Goal: Information Seeking & Learning: Learn about a topic

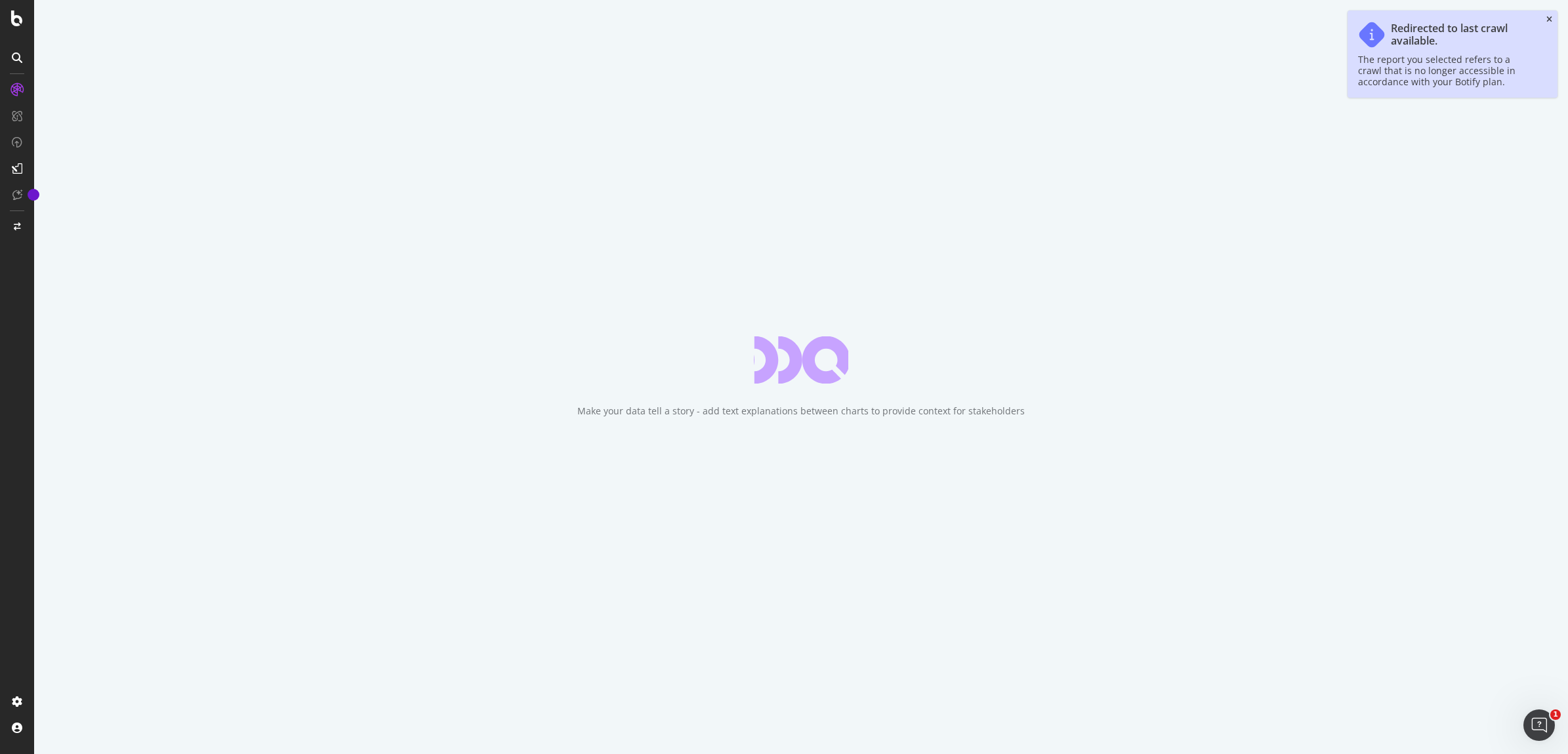
click at [1547, 21] on icon "close toast" at bounding box center [1549, 19] width 6 height 8
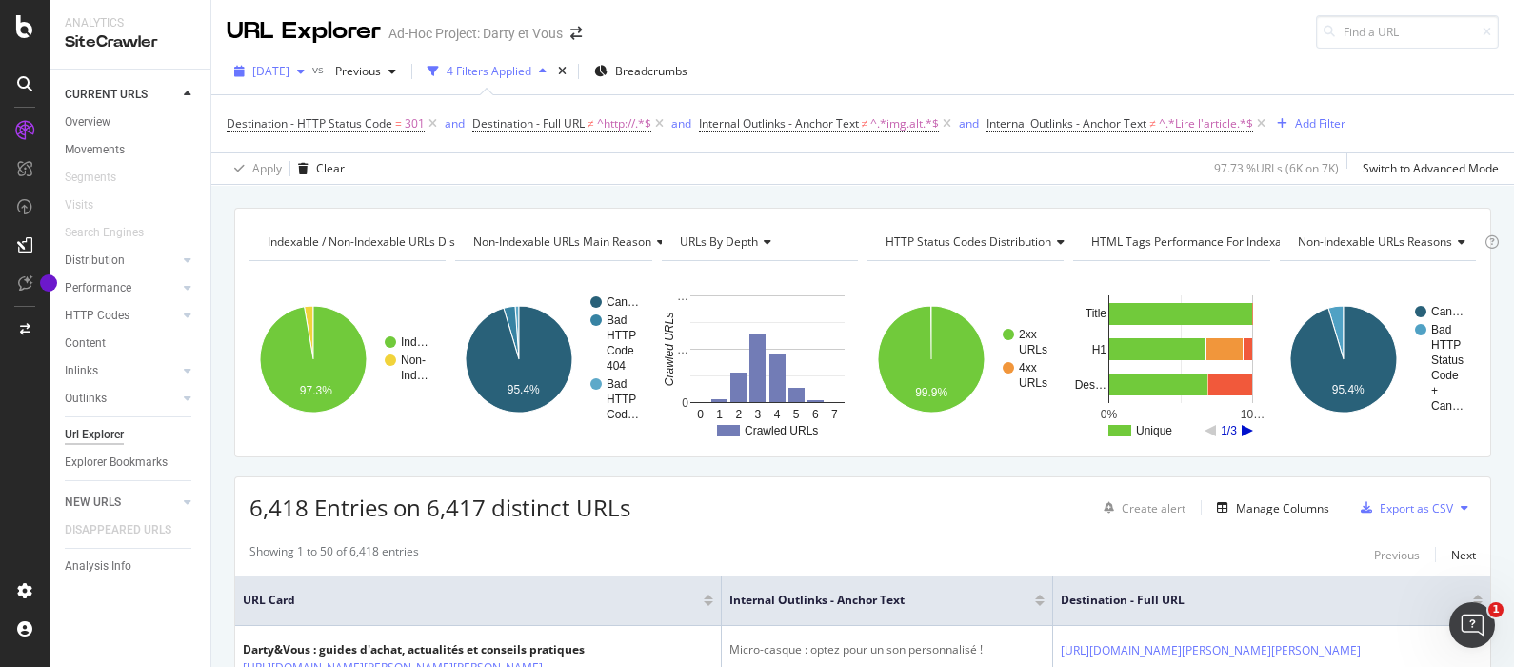
click at [276, 70] on span "[DATE]" at bounding box center [270, 71] width 37 height 16
click at [413, 429] on rect "A chart." at bounding box center [346, 359] width 193 height 166
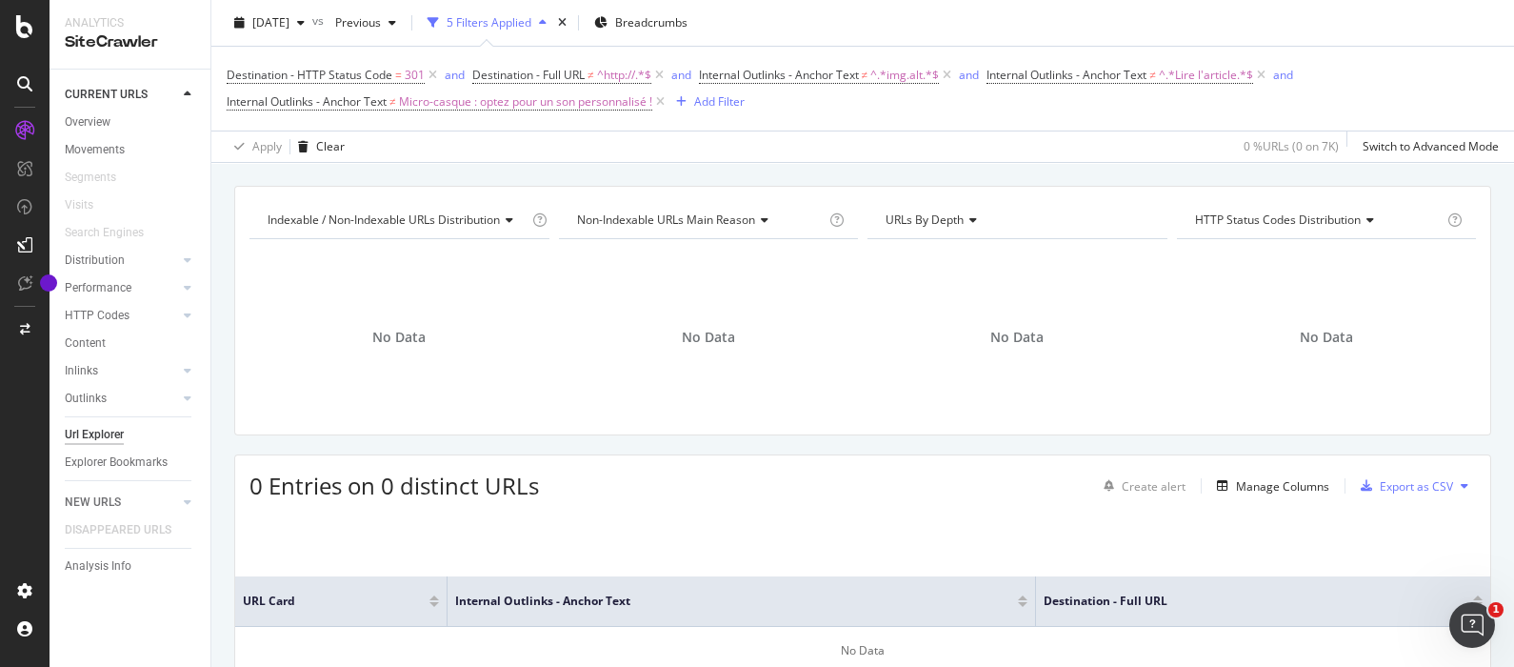
scroll to position [118, 0]
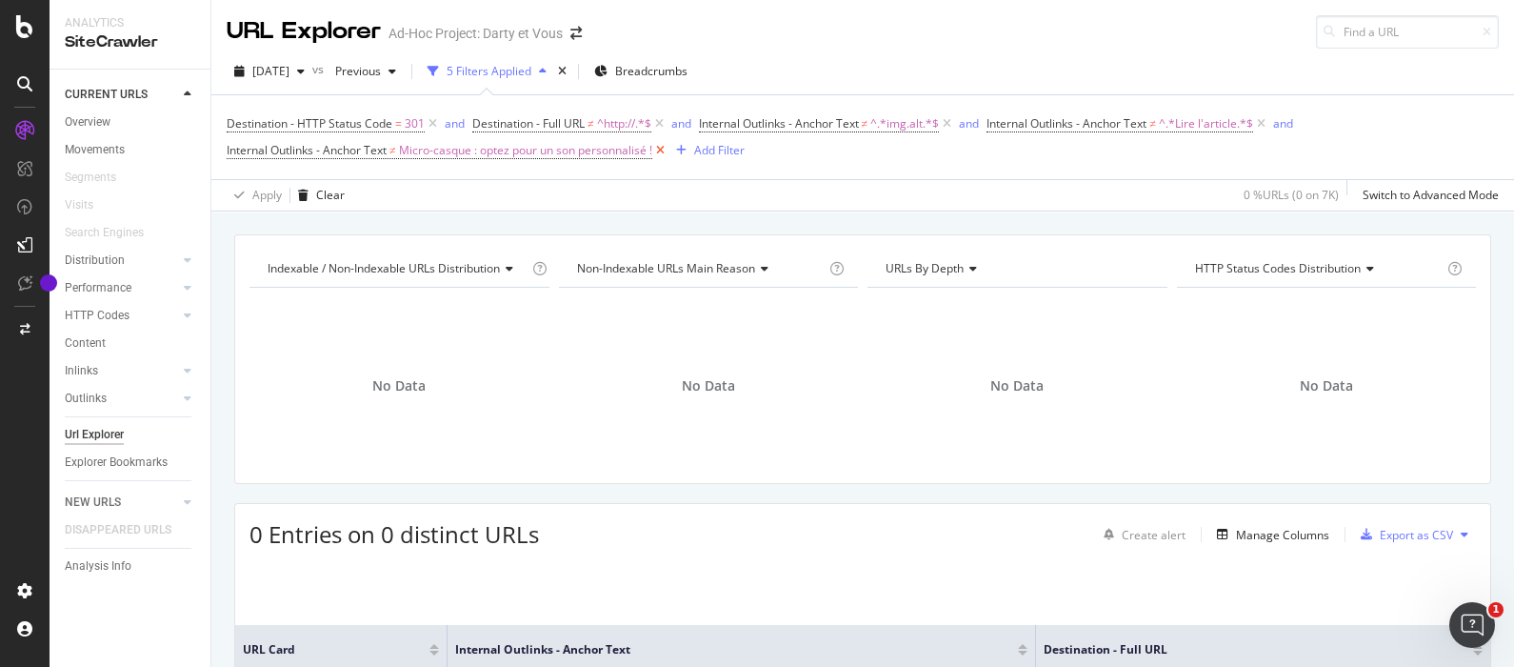
click at [669, 152] on icon at bounding box center [660, 150] width 16 height 19
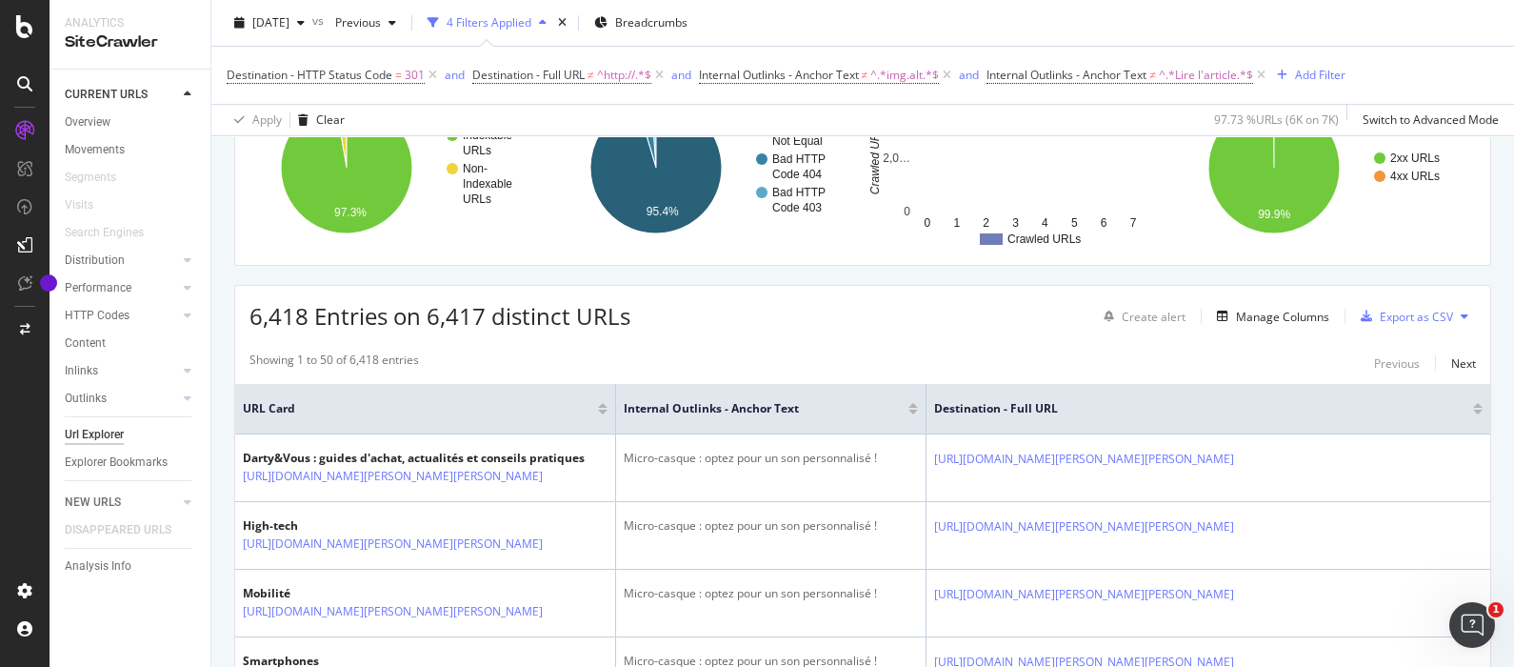
scroll to position [475, 0]
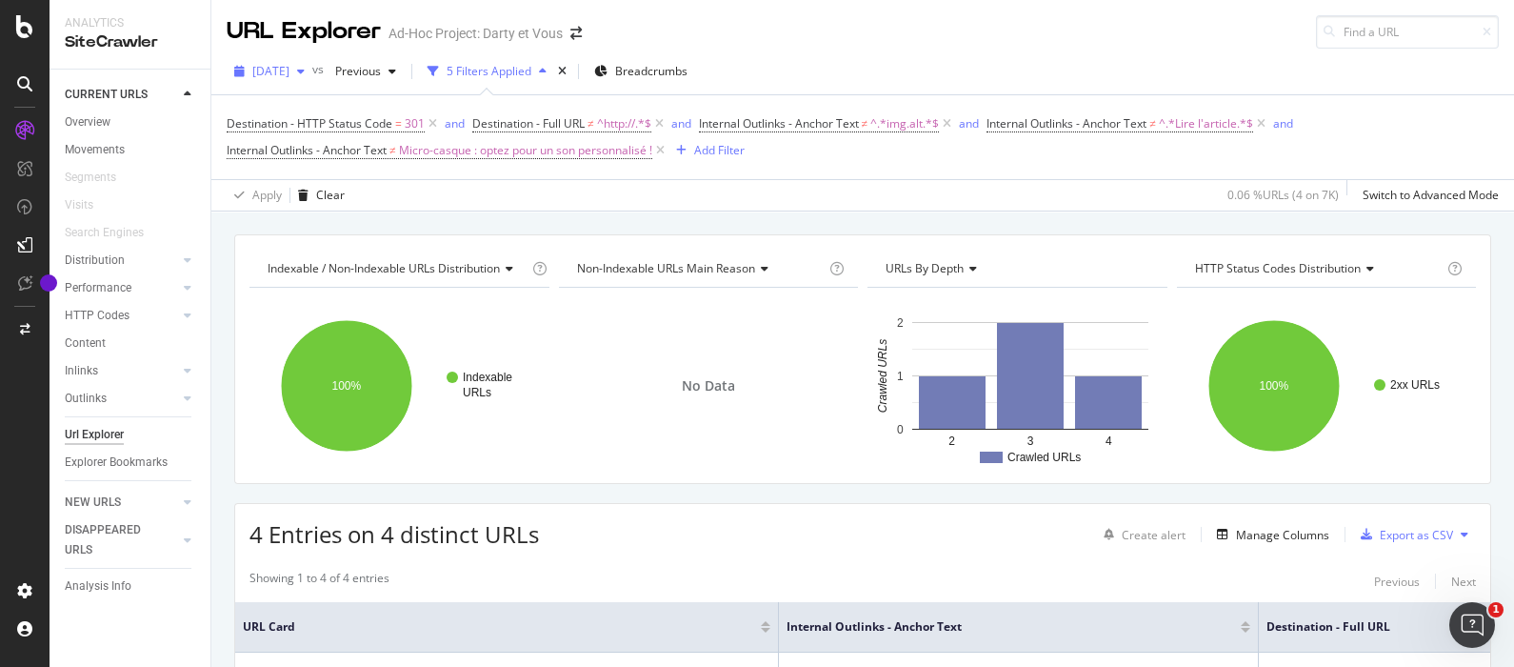
click at [261, 69] on span "2025 Sep. 22nd" at bounding box center [270, 71] width 37 height 16
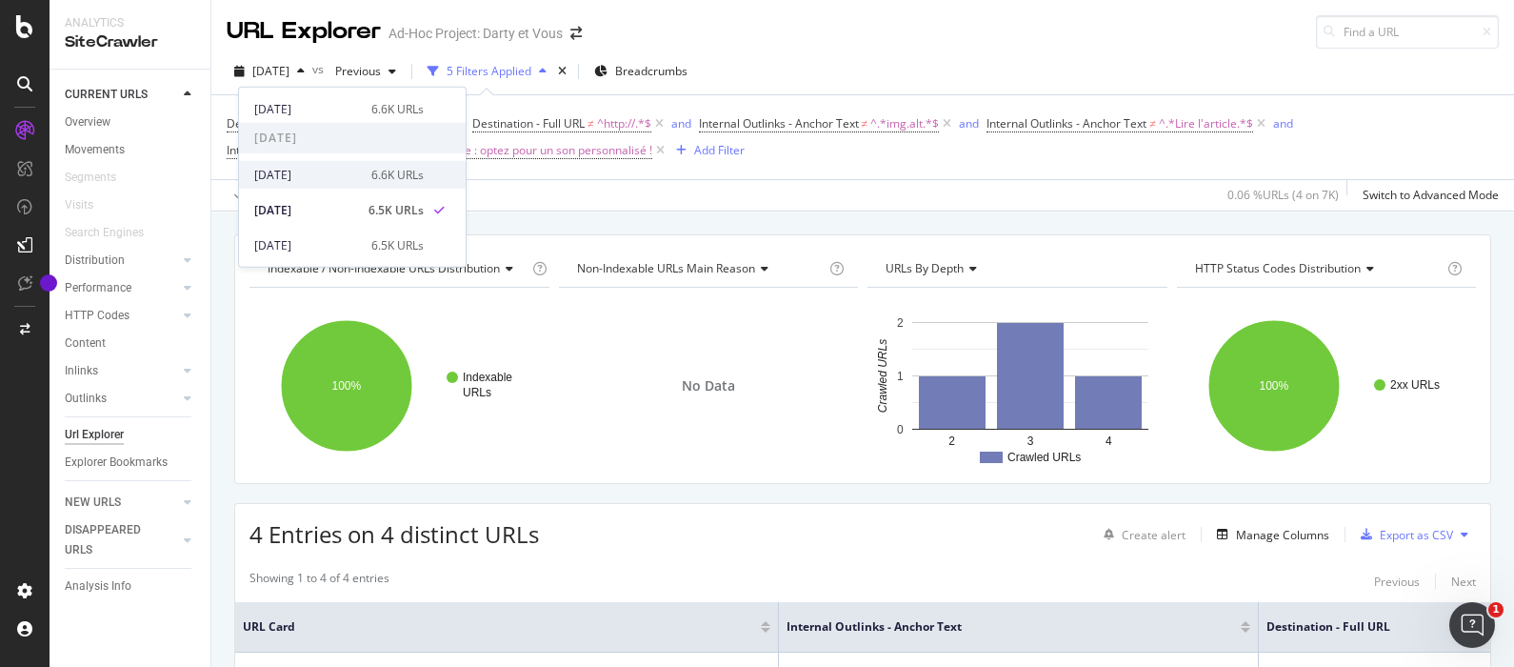
click at [320, 181] on div "2025 Sep. 29th" at bounding box center [307, 174] width 106 height 17
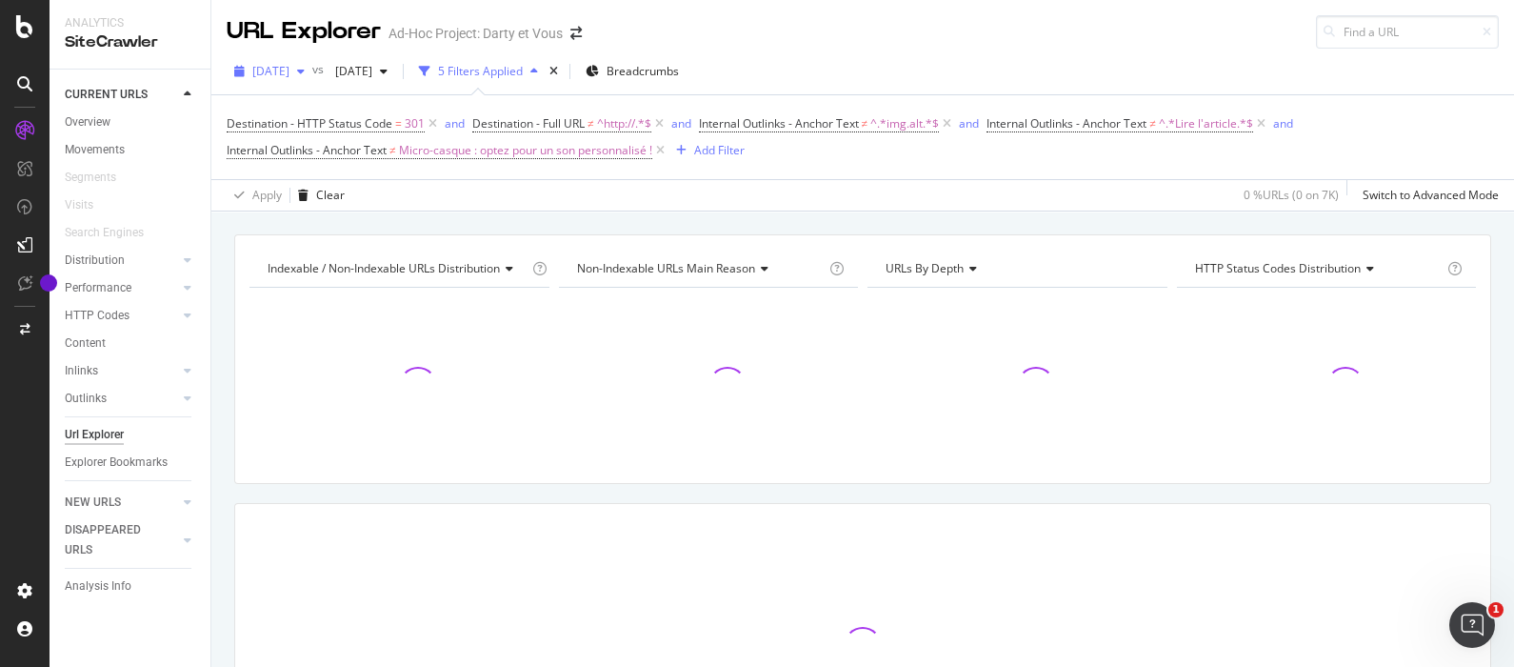
click at [290, 71] on span "2025 Sep. 29th" at bounding box center [270, 71] width 37 height 16
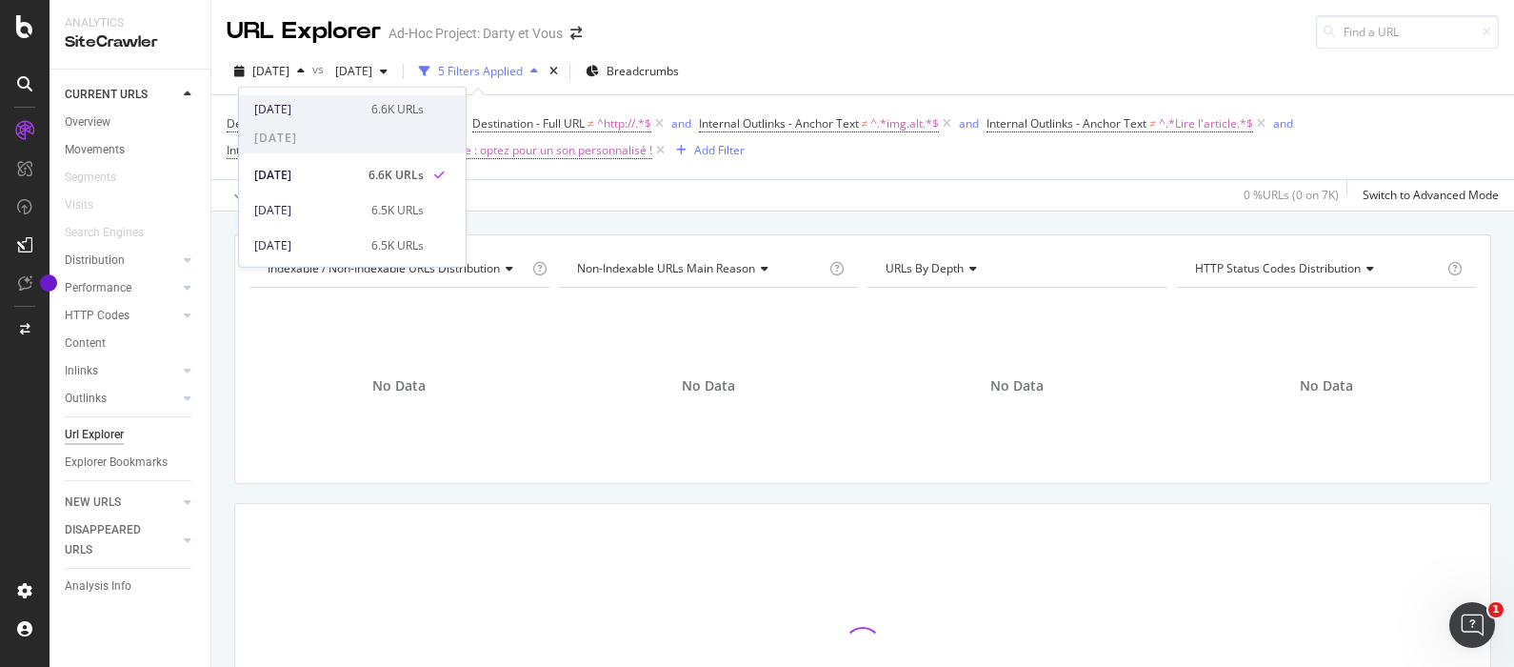
click at [371, 104] on div "6.6K URLs" at bounding box center [397, 108] width 52 height 17
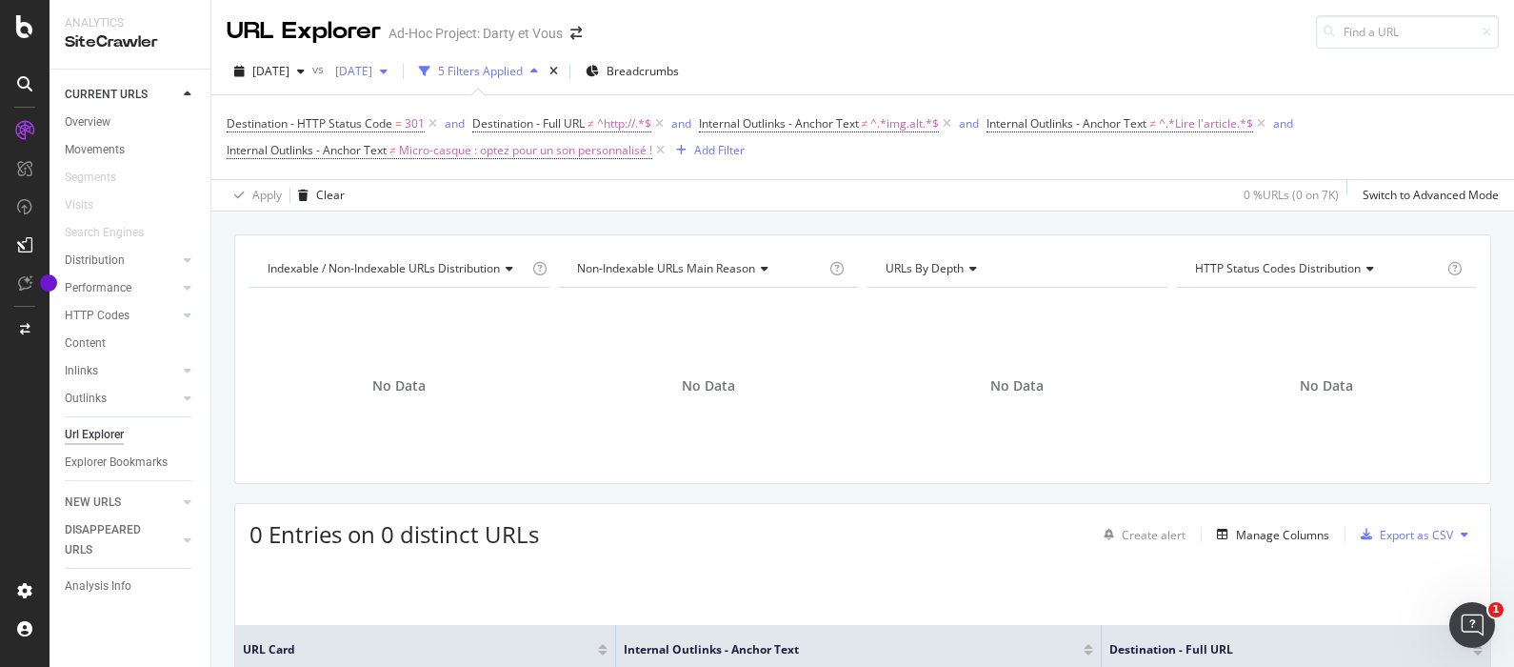
click at [372, 76] on span "2025 Sep. 15th" at bounding box center [350, 71] width 45 height 16
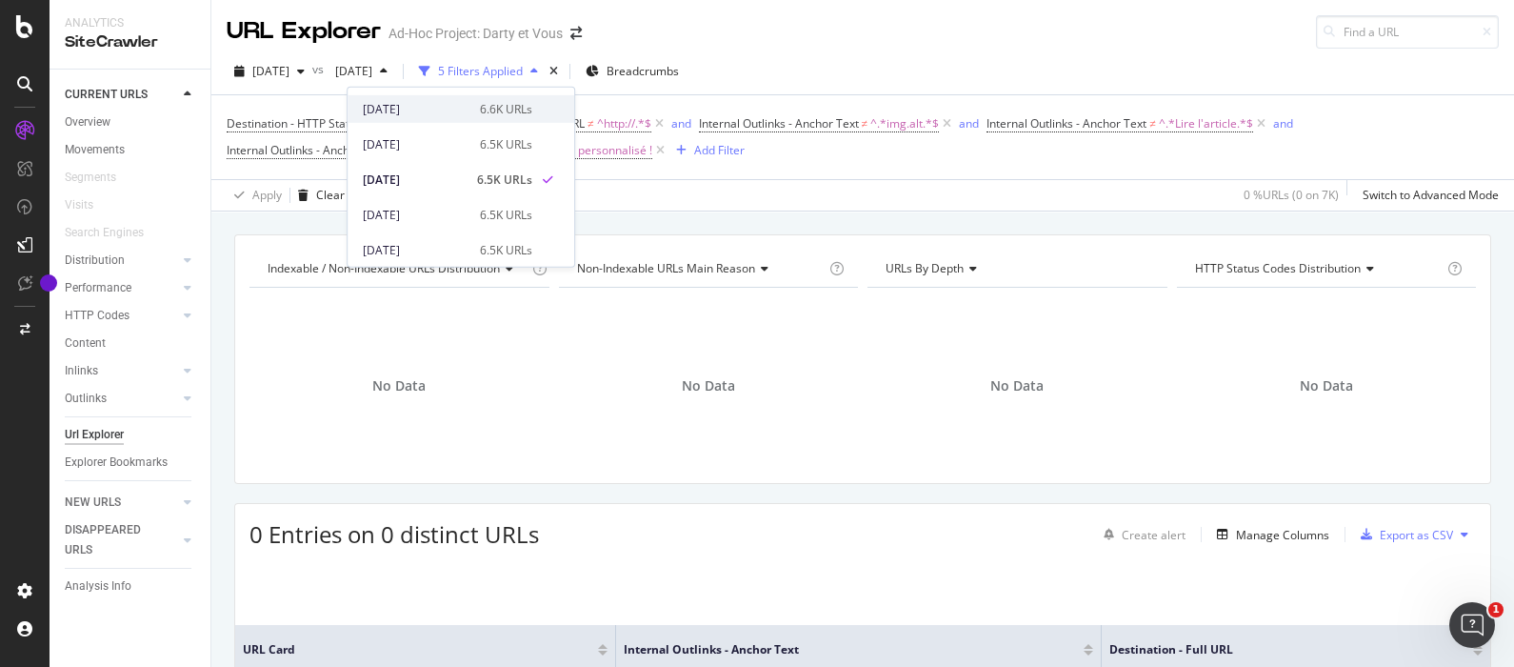
click at [429, 105] on div "2025 Sep. 29th" at bounding box center [416, 108] width 106 height 17
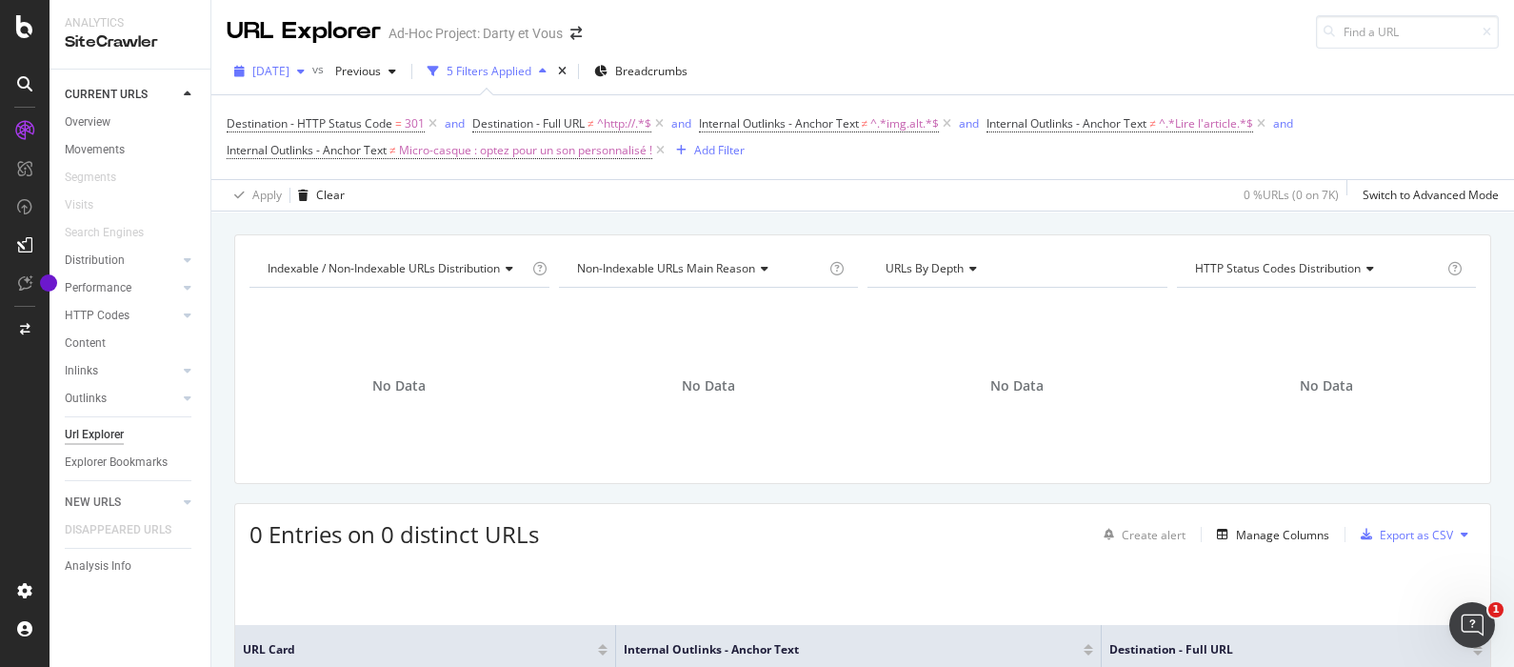
click at [255, 75] on span "2025 Oct. 6th" at bounding box center [270, 71] width 37 height 16
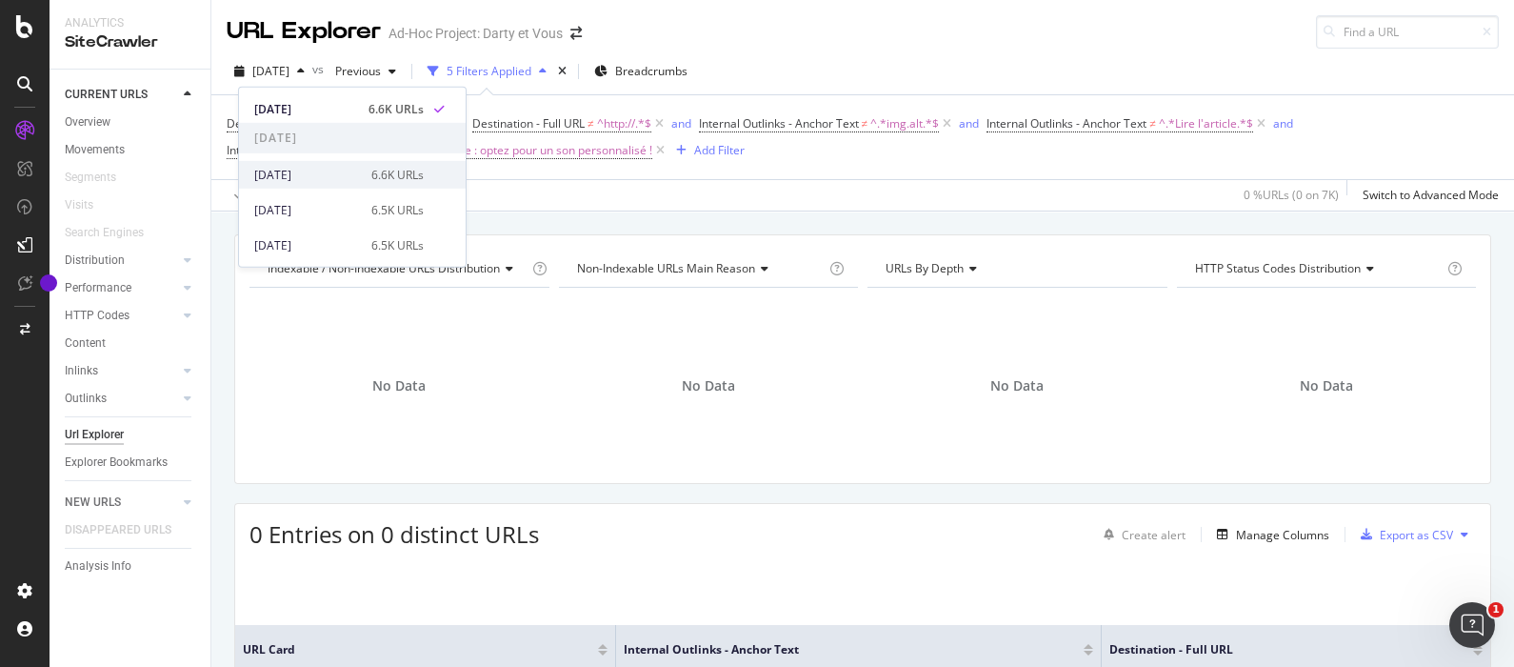
click at [312, 184] on div "2025 Sep. 29th 6.6K URLs" at bounding box center [352, 175] width 227 height 28
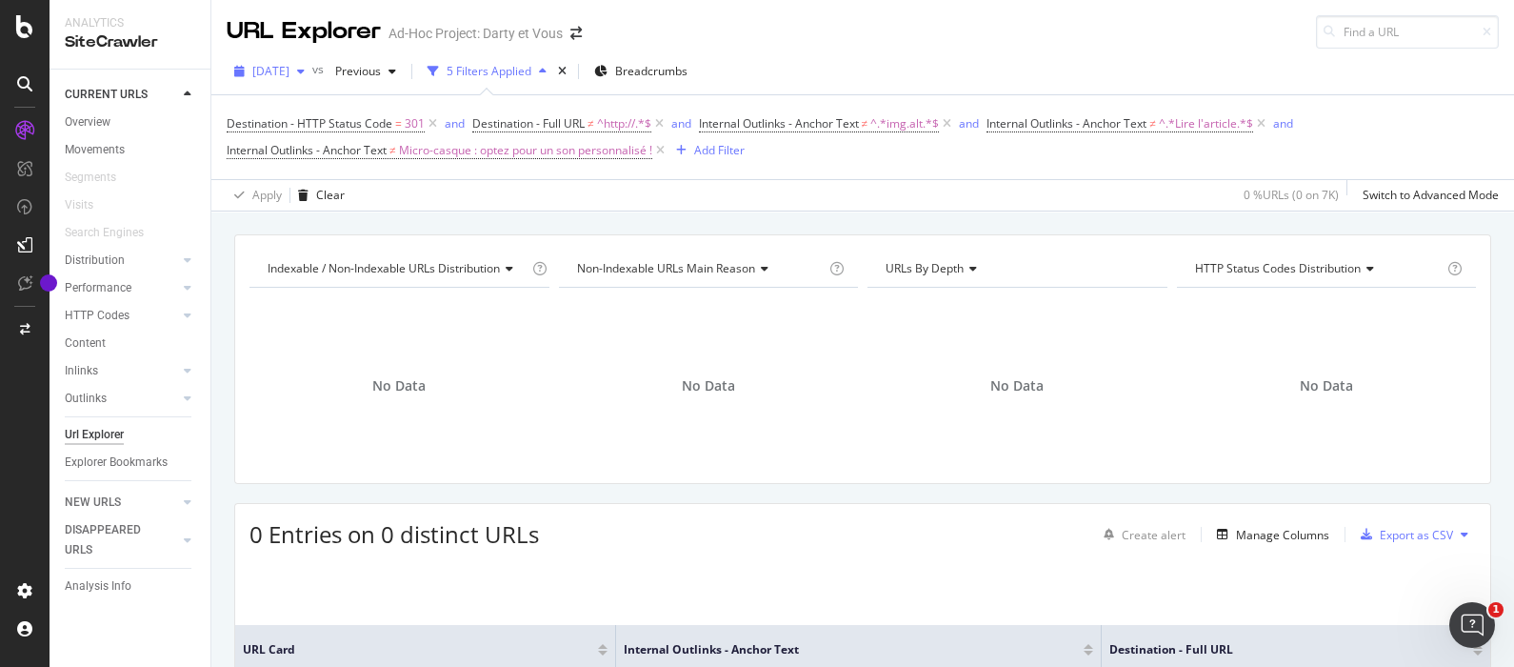
click at [286, 78] on div "2025 Sep. 29th" at bounding box center [270, 71] width 86 height 29
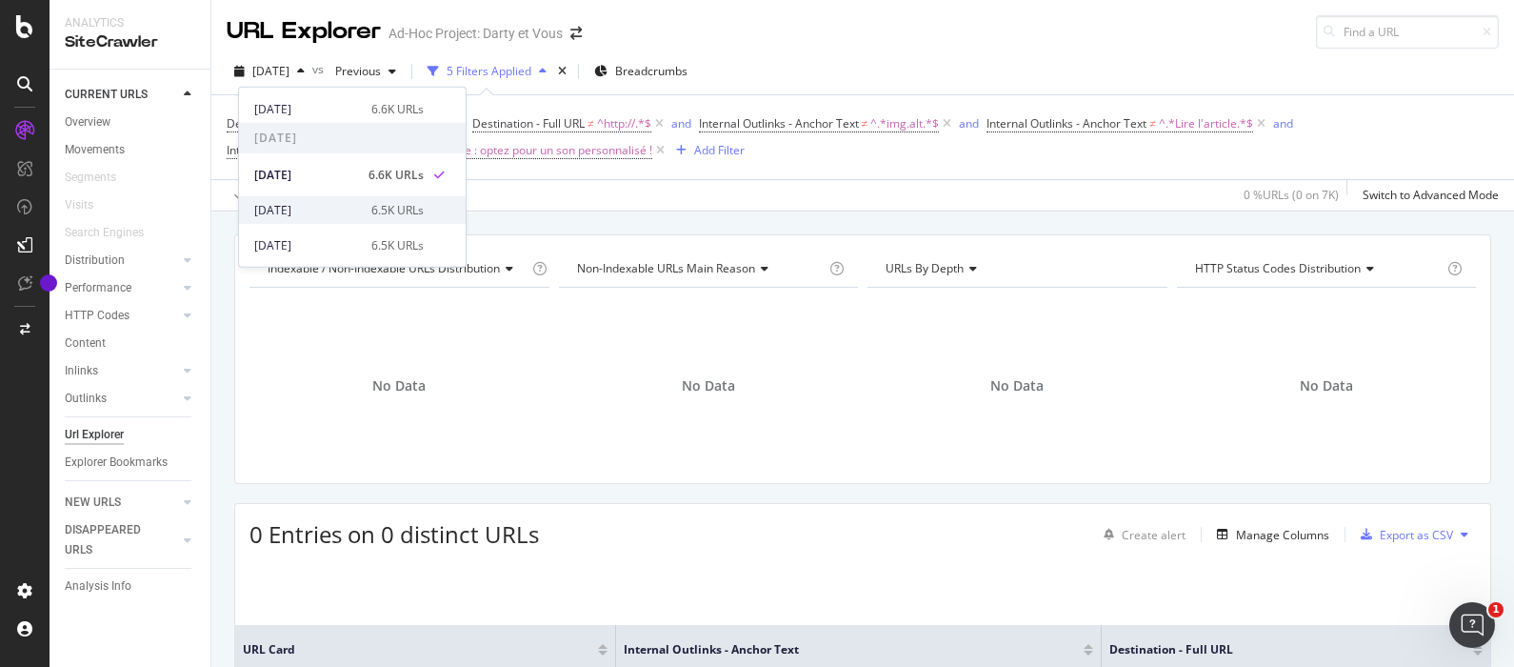
click at [311, 210] on div "2025 Sep. 22nd" at bounding box center [307, 209] width 106 height 17
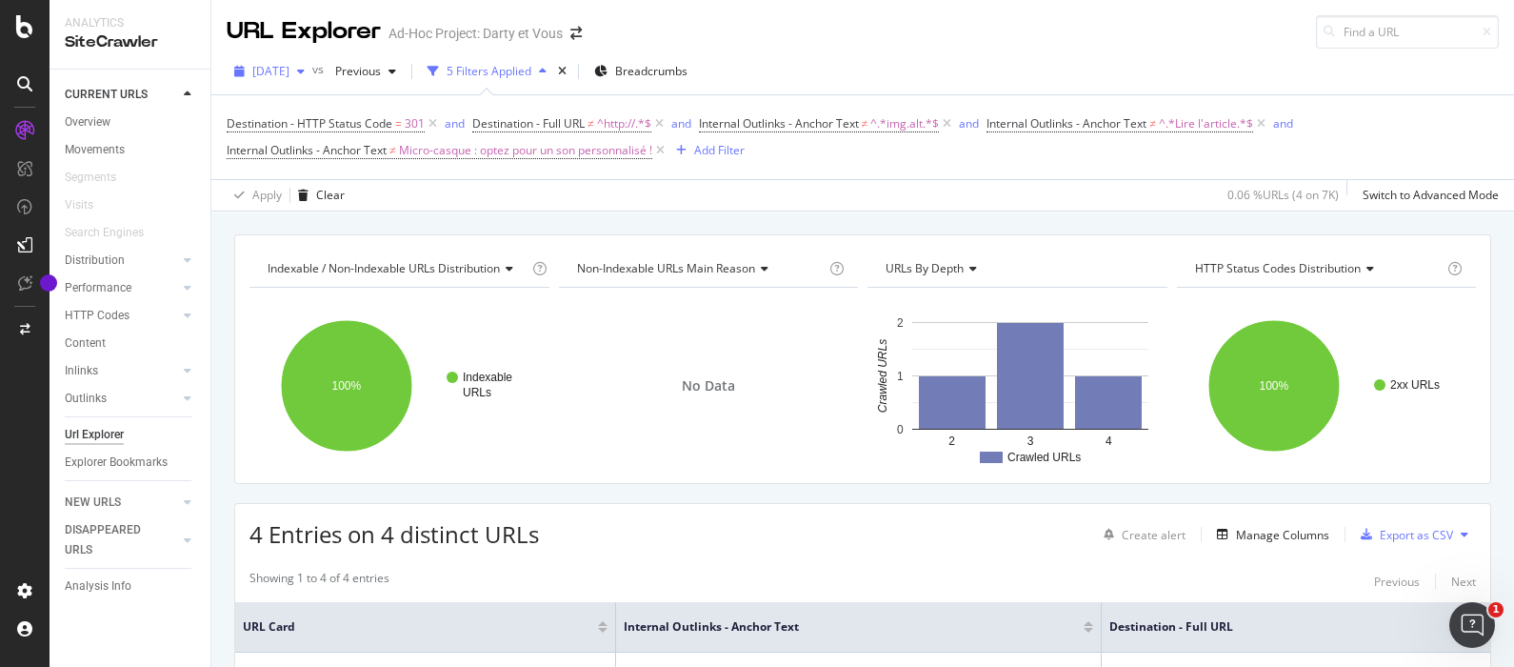
click at [282, 76] on span "2025 Sep. 22nd" at bounding box center [270, 71] width 37 height 16
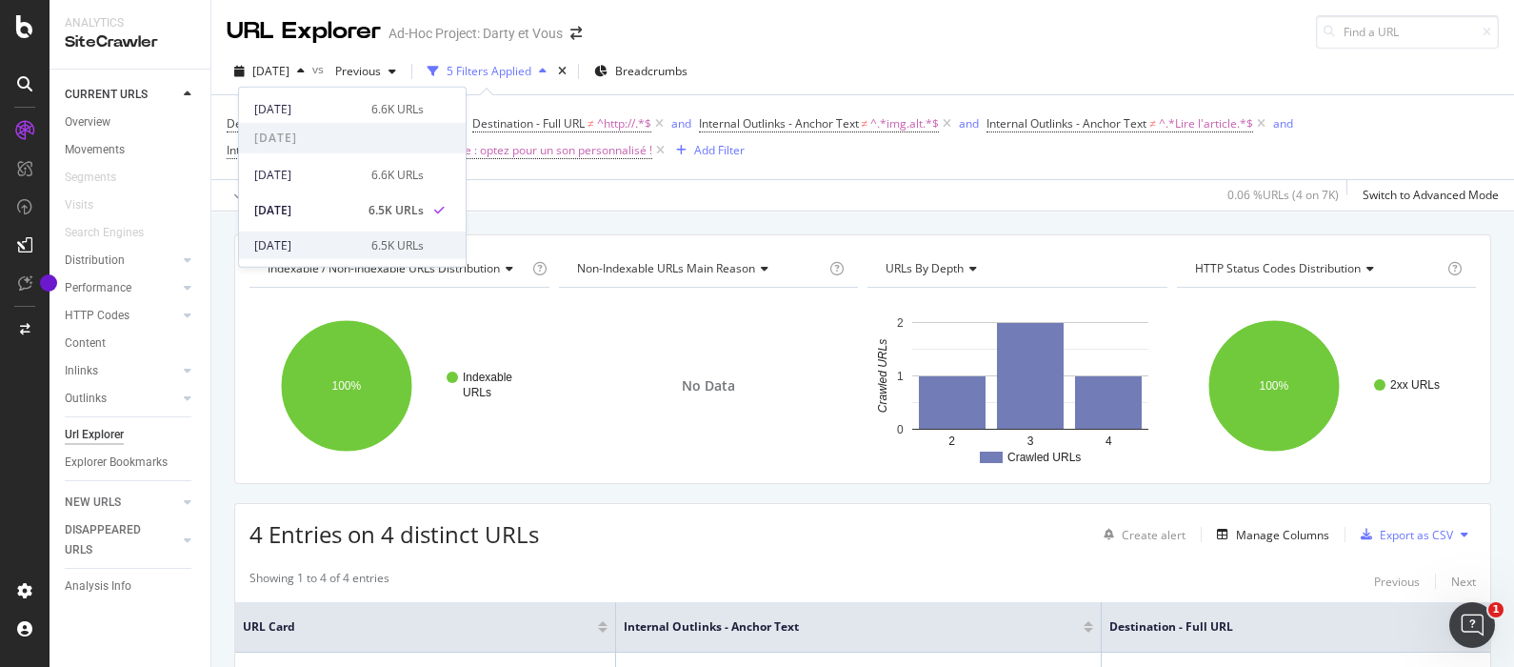
click at [356, 243] on div "2025 Sep. 15th 6.5K URLs" at bounding box center [339, 244] width 170 height 17
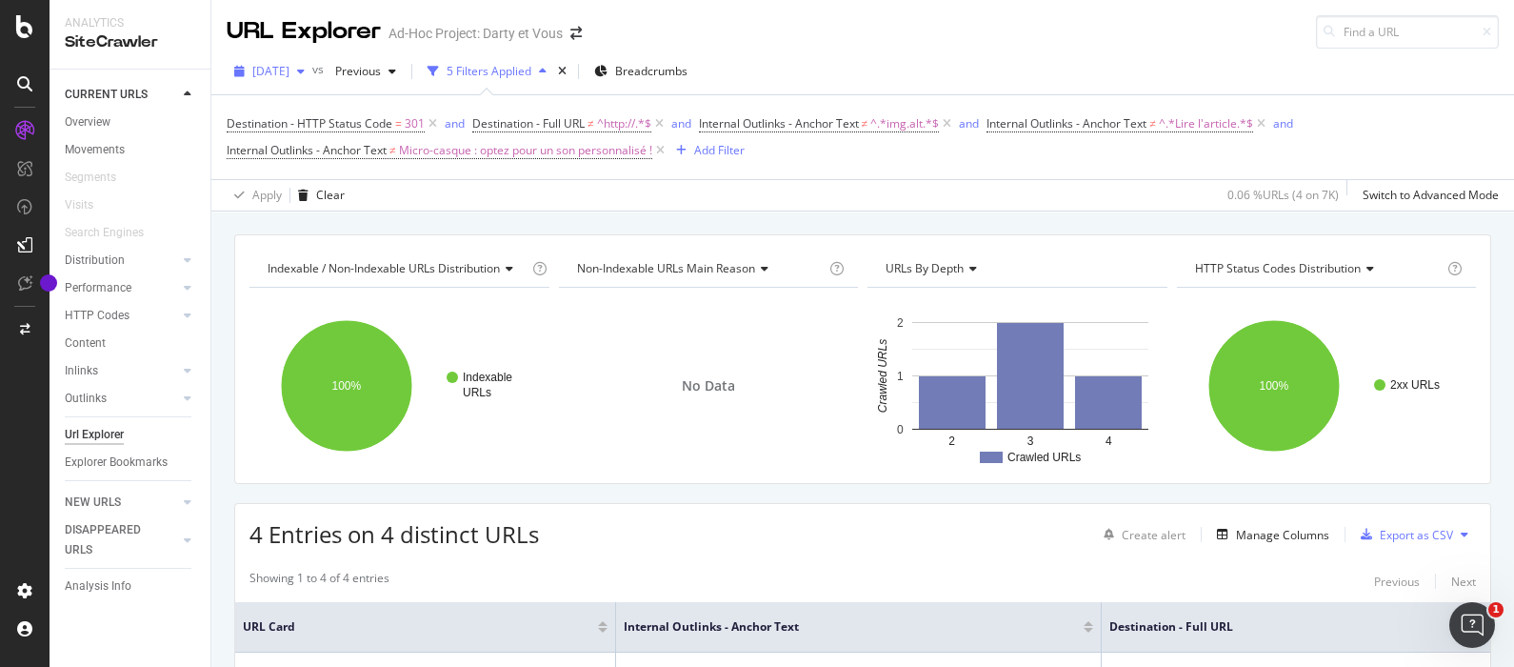
click at [290, 68] on span "2025 Sep. 15th" at bounding box center [270, 71] width 37 height 16
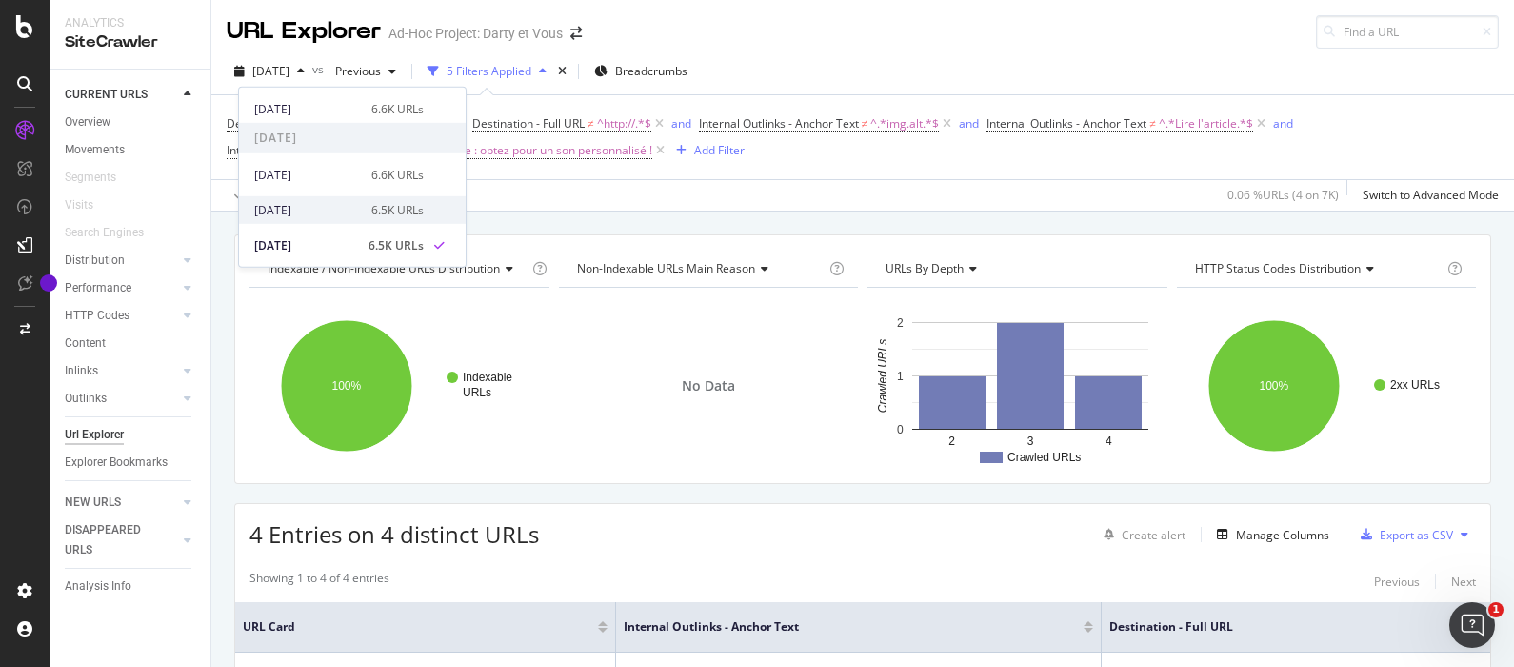
click at [330, 207] on div "2025 Sep. 22nd" at bounding box center [307, 209] width 106 height 17
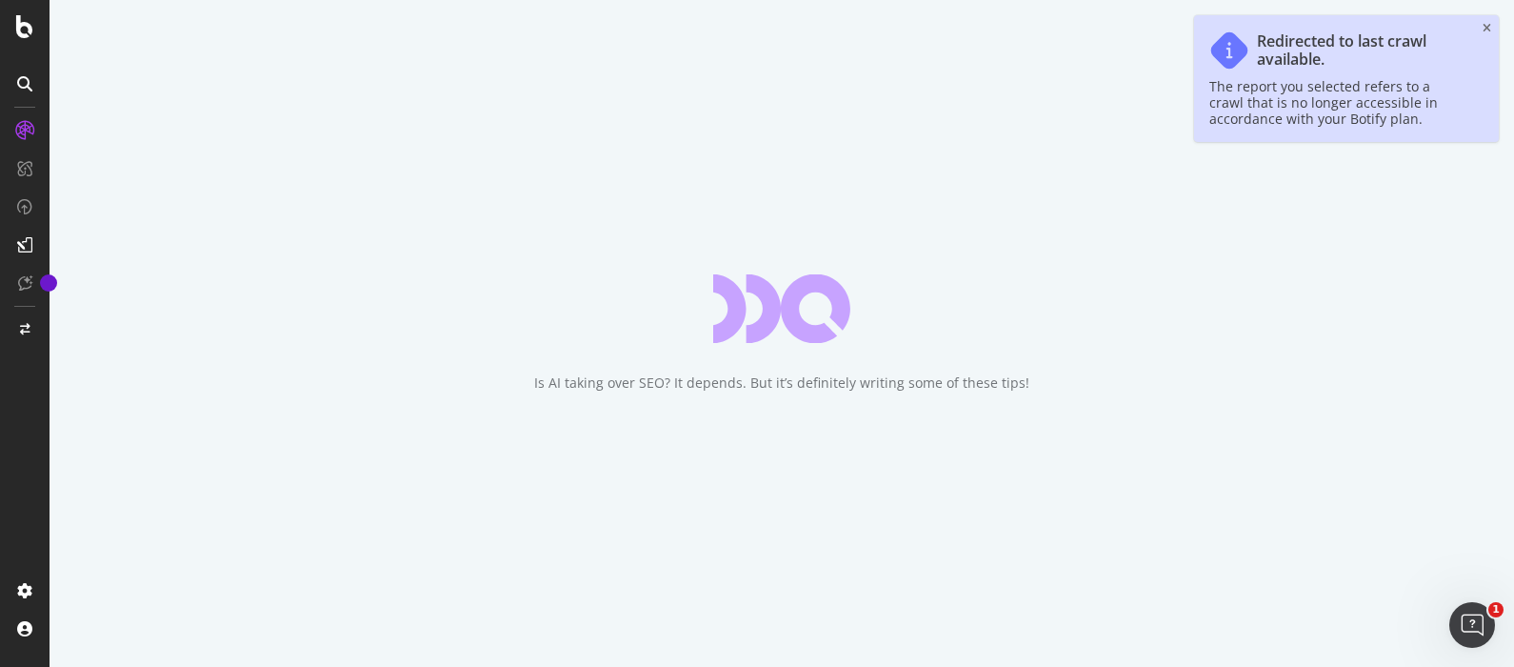
click at [1492, 29] on div "Redirected to last crawl available. The report you selected refers to a crawl t…" at bounding box center [1346, 78] width 305 height 127
click at [1481, 25] on div "Redirected to last crawl available. The report you selected refers to a crawl t…" at bounding box center [1346, 78] width 305 height 127
click at [1489, 33] on icon "close toast" at bounding box center [1487, 28] width 9 height 11
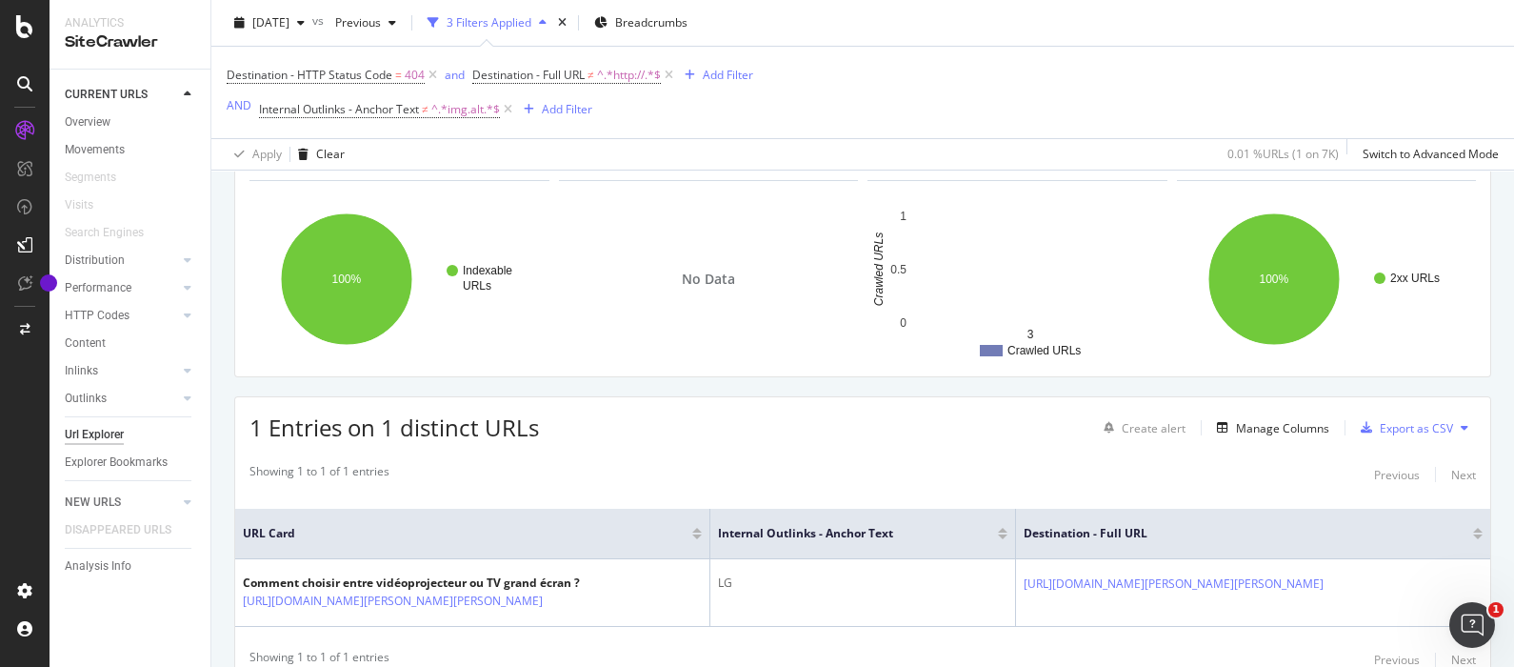
scroll to position [196, 0]
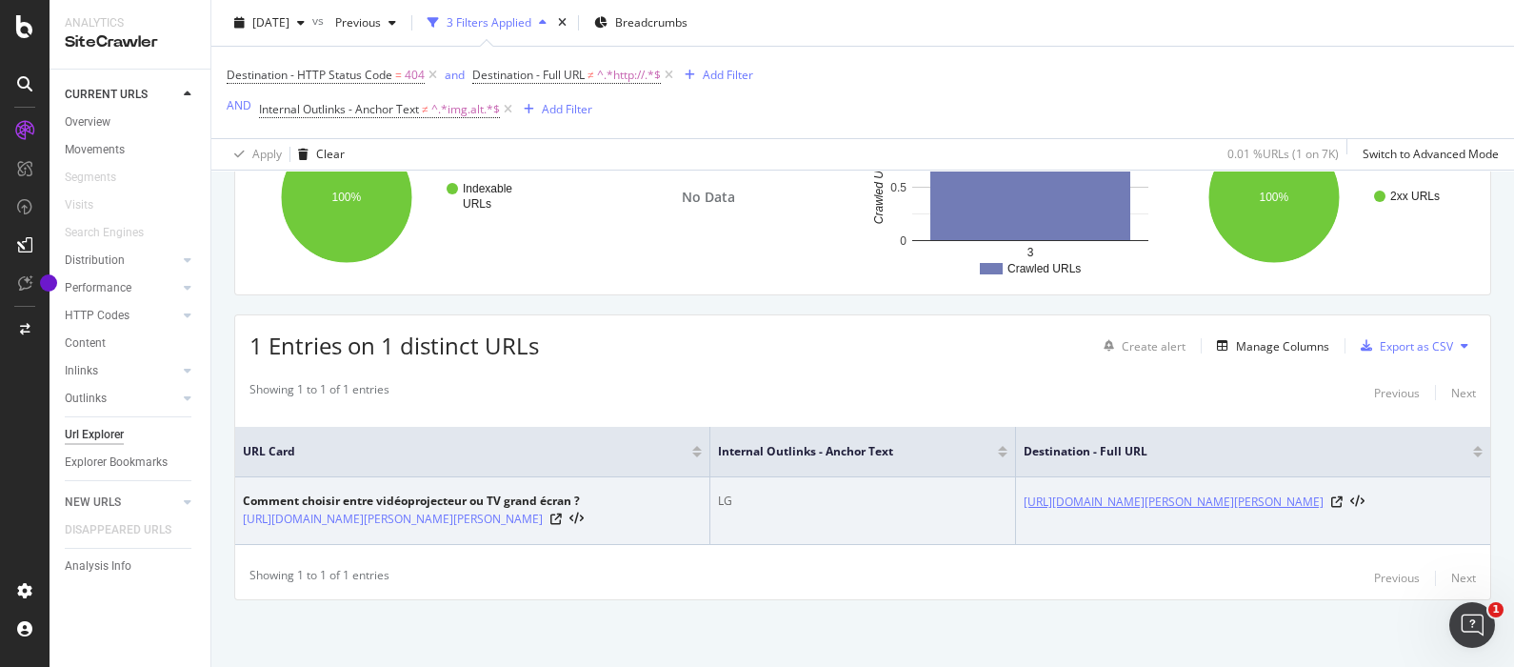
click at [1324, 495] on link "[URL][DOMAIN_NAME][PERSON_NAME][PERSON_NAME]" at bounding box center [1174, 501] width 300 height 19
click at [562, 518] on icon at bounding box center [555, 518] width 11 height 11
click at [1429, 504] on div "[URL][DOMAIN_NAME][PERSON_NAME][PERSON_NAME]" at bounding box center [1253, 501] width 459 height 19
click at [1343, 496] on icon at bounding box center [1336, 501] width 11 height 11
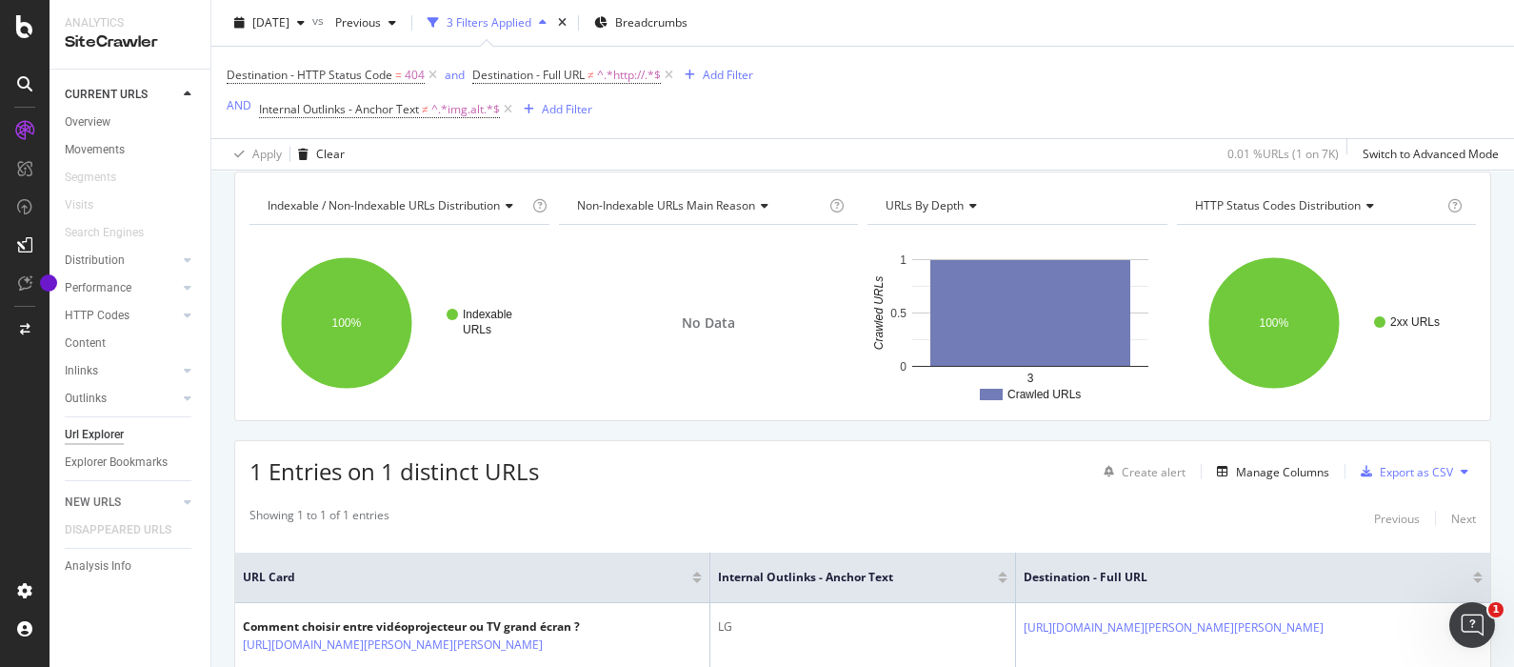
scroll to position [0, 0]
